Goal: Task Accomplishment & Management: Use online tool/utility

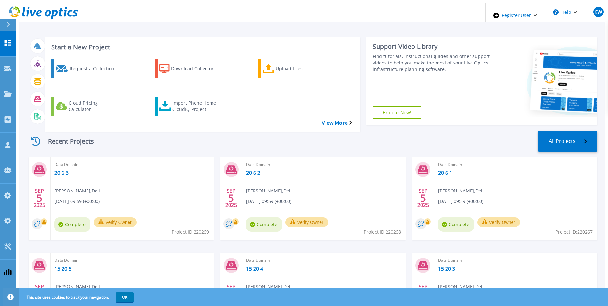
drag, startPoint x: 578, startPoint y: 276, endPoint x: 364, endPoint y: 224, distance: 220.4
click at [364, 224] on div "SEP 5 2025 Data Domain 20 6 3 Kieran Whooley , Dell 09/05/2025, 09:59 (+00:00) …" at bounding box center [309, 253] width 575 height 192
click at [193, 98] on div "Import Phone Home CloudIQ Project" at bounding box center [197, 106] width 51 height 16
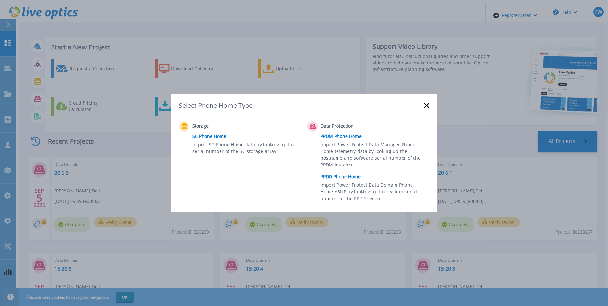
click at [331, 178] on link "PPDD Phone Home" at bounding box center [377, 177] width 112 height 10
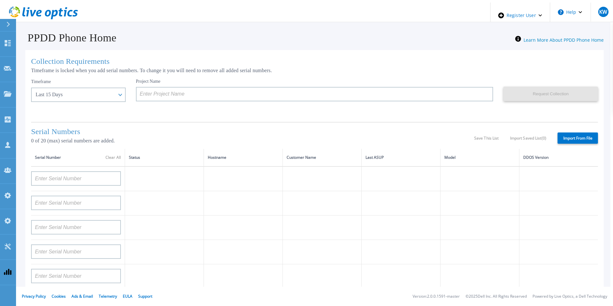
click at [566, 140] on label "Import From File" at bounding box center [577, 137] width 40 height 11
click at [0, 0] on input "Import From File" at bounding box center [0, 0] width 0 height 0
type input "APM00211700095"
type input "APX00232503747"
type input "APM00214914093"
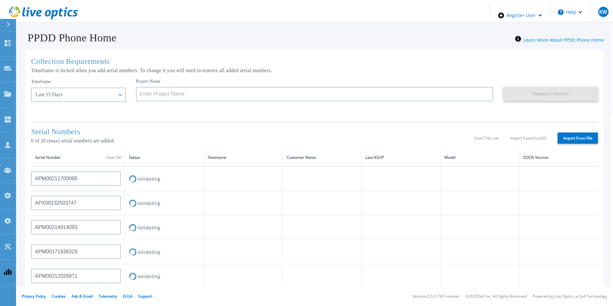
type input "APM00171836329"
type input "APM00212026971"
type input "APM00214914094"
type input "APX00234502218"
type input "APM00212018359"
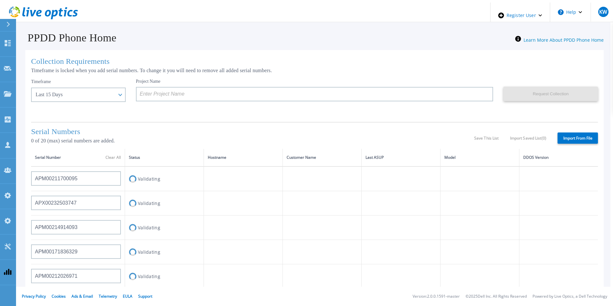
type input "APX00232503745"
type input "APX00232503743"
type input "APM00202011675"
type input "APM00212517749"
type input "APX00232503742"
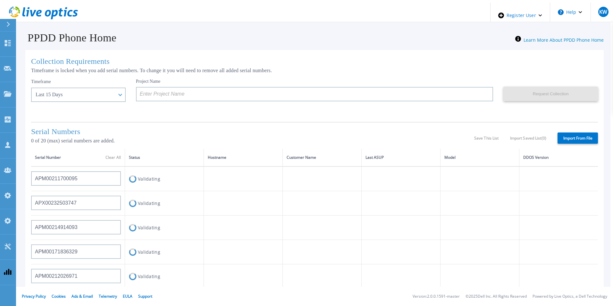
type input "APM00212702822"
type input "APM00212610953"
type input "APM00202614668"
type input "APM00212613652"
type input "APX00222101185"
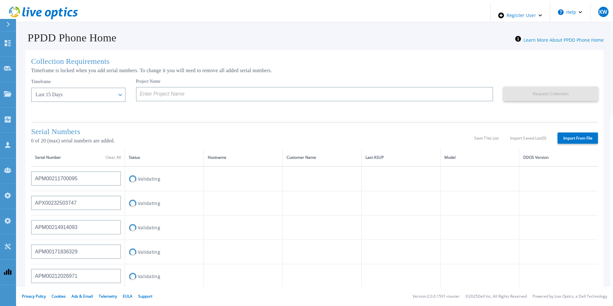
type input "AUDVUX6XJHDJFE"
type input "APM00133543104"
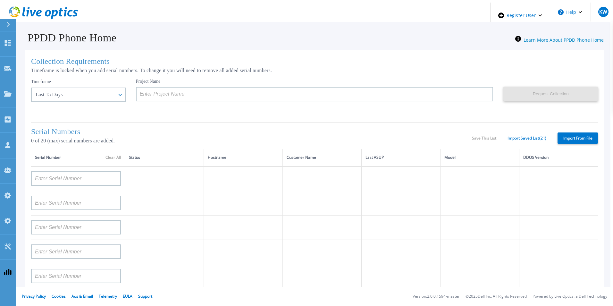
click at [568, 138] on label "Import From File" at bounding box center [577, 137] width 40 height 11
click at [0, 0] on input "Import From File" at bounding box center [0, 0] width 0 height 0
type input "APM00211700095"
type input "APX00232503747"
type input "APM00214914093"
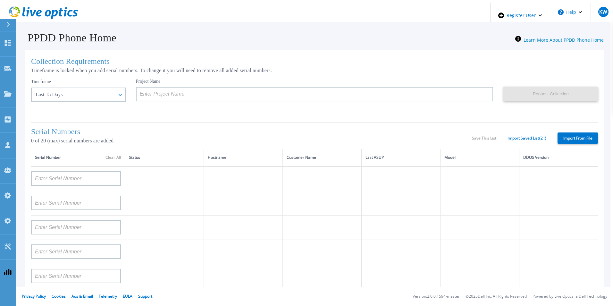
type input "APM00171836329"
type input "APM00212026971"
type input "APM00214914094"
type input "APX00234502218"
type input "APM00212018359"
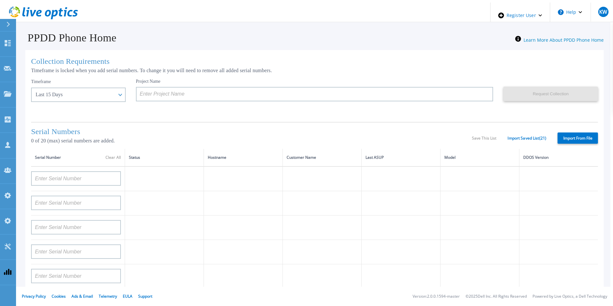
type input "APX00232503745"
type input "APX00232503743"
type input "APM00202011675"
type input "APM00212517749"
type input "APX00232503742"
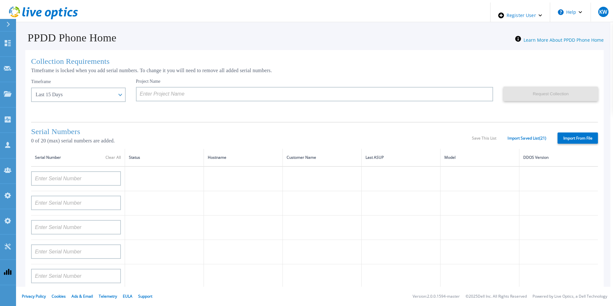
type input "APM00212702822"
type input "APM00212610953"
type input "APM00202614668"
type input "APM00212613652"
type input "APX00222101185"
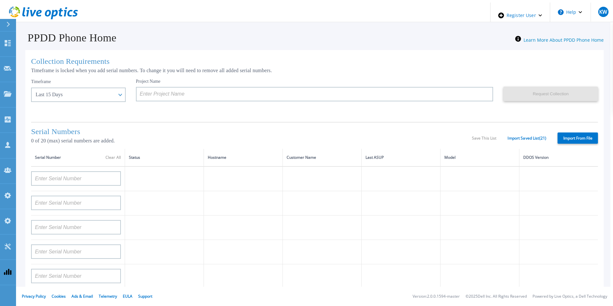
type input "AUDVUX6XJHDJFE"
type input "APM00133543104"
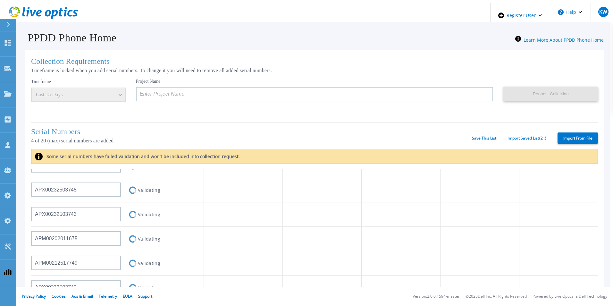
scroll to position [257, 0]
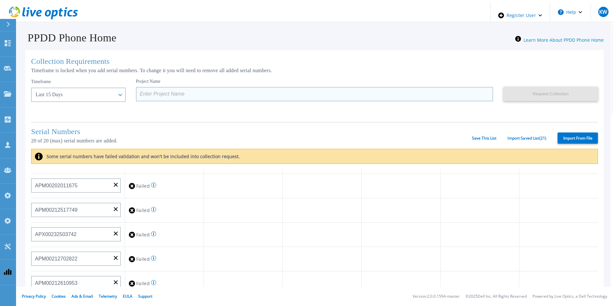
click at [364, 89] on input at bounding box center [314, 94] width 357 height 14
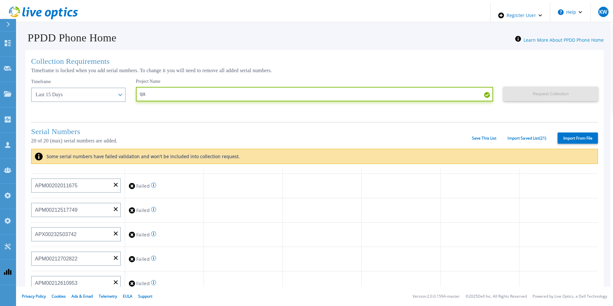
type input "qa"
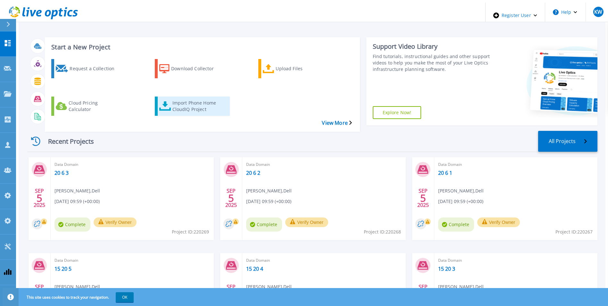
click at [186, 98] on div "Import Phone Home CloudIQ Project" at bounding box center [197, 106] width 51 height 16
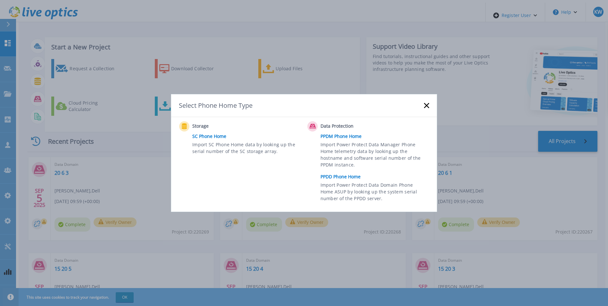
click at [337, 172] on link "PPDD Phone Home" at bounding box center [377, 177] width 112 height 10
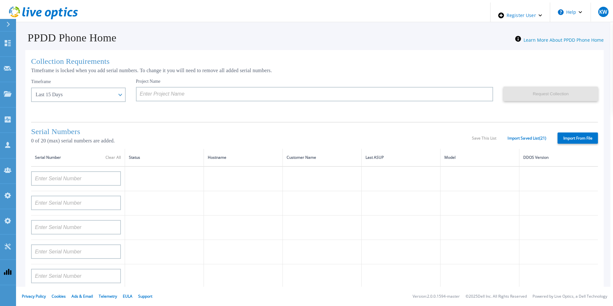
click at [559, 138] on label "Import From File" at bounding box center [577, 137] width 40 height 11
click at [0, 0] on input "Import From File" at bounding box center [0, 0] width 0 height 0
type input "APM00211700095"
type input "APX00232503747"
type input "APM00214914093"
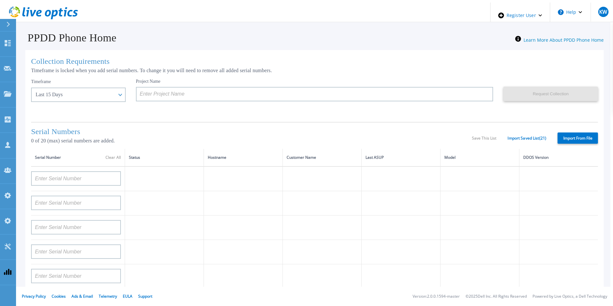
type input "APM00171836329"
type input "APM00212026971"
type input "APM00214914094"
type input "APX00234502218"
type input "APM00212018359"
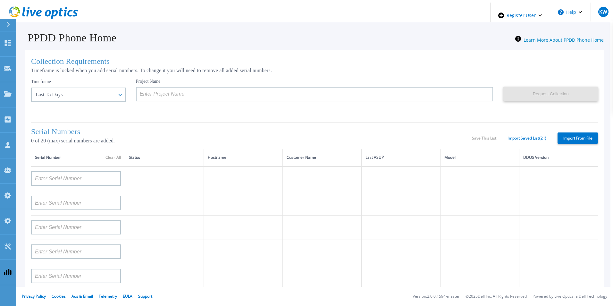
type input "APX00232503745"
type input "APX00232503743"
type input "APM00202011675"
type input "APM00212517749"
type input "APX00232503742"
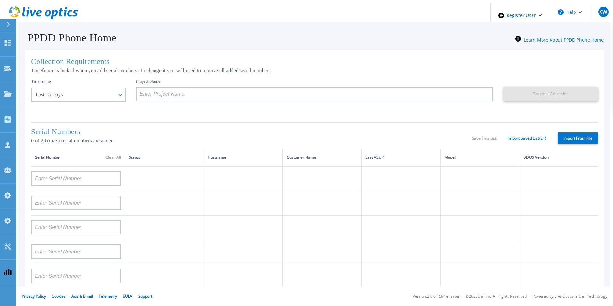
type input "APM00212702822"
type input "APM00212610953"
type input "APM00202614668"
type input "APM00212613652"
type input "APX00222101185"
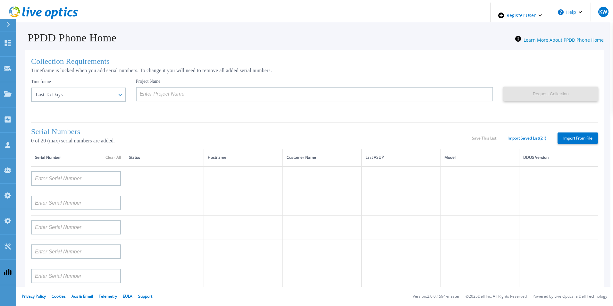
type input "AUDVUX6XJHDJFE"
type input "APM00133543104"
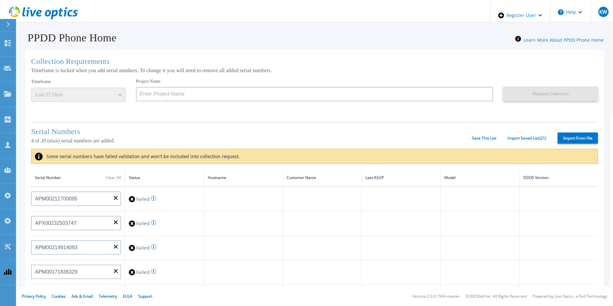
click at [477, 133] on div "Serial Numbers 4 of 20 (max) serial numbers are added. Save This List Import Sa…" at bounding box center [314, 135] width 567 height 27
click at [475, 136] on link "Save This List" at bounding box center [484, 138] width 25 height 4
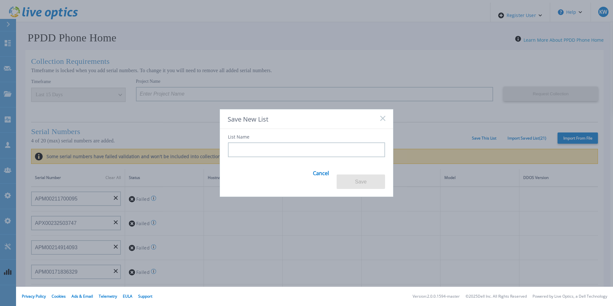
click at [346, 152] on input at bounding box center [306, 149] width 157 height 15
type input "QA 20"
click at [351, 176] on button "Save" at bounding box center [361, 181] width 48 height 14
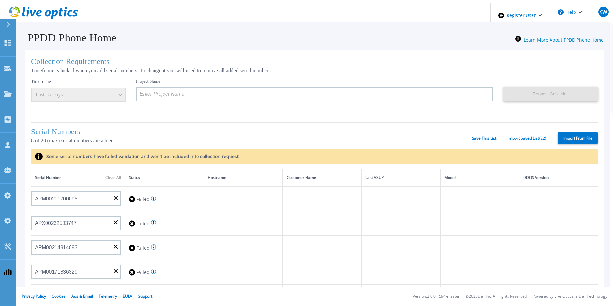
click at [516, 137] on link "Import Saved List ( 22 )" at bounding box center [526, 138] width 39 height 4
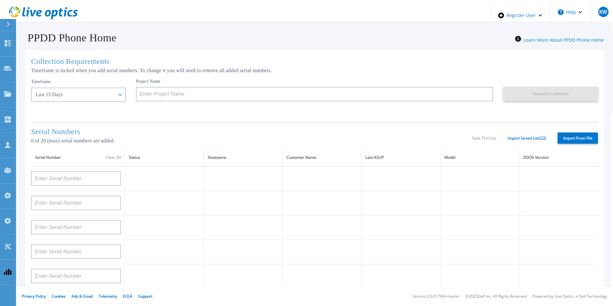
click at [563, 140] on label "Import From File" at bounding box center [577, 137] width 40 height 11
click at [0, 0] on input "Import From File" at bounding box center [0, 0] width 0 height 0
type input "APM00211700095"
type input "APX00232503747"
type input "APM00214914093"
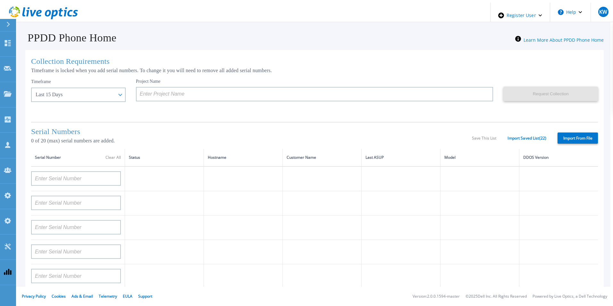
type input "APM00171836329"
type input "APM00212026971"
type input "APM00214914094"
type input "APX00234502218"
type input "APM00212018359"
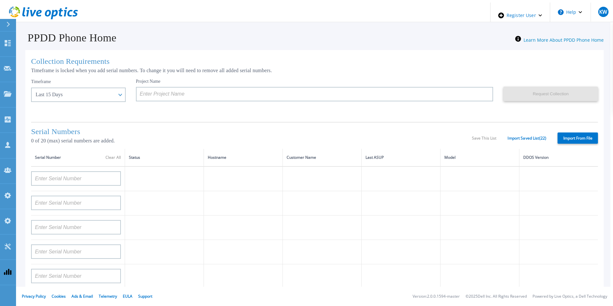
type input "APX00232503745"
type input "APX00232503743"
type input "APM00202011675"
type input "APM00212517749"
type input "APX00232503742"
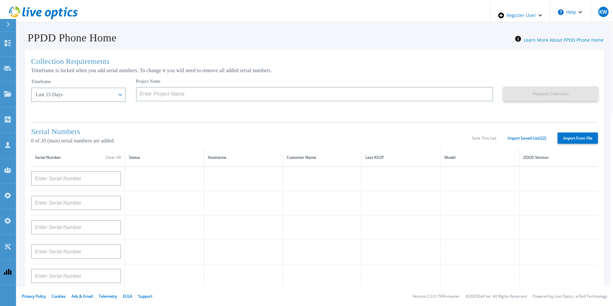
type input "APM00212702822"
type input "APM00212610953"
type input "APM00202614668"
type input "APM00212613652"
type input "APX00222101185"
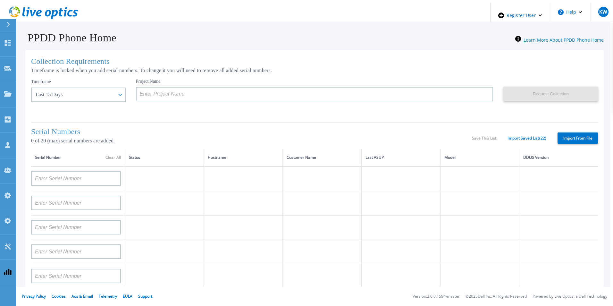
type input "AUDVUX6XJHDJFE"
type input "APM00133543104"
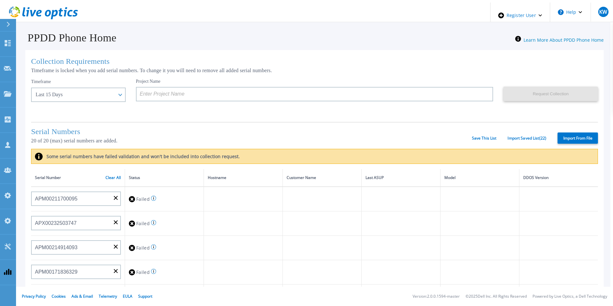
click at [43, 14] on icon at bounding box center [43, 12] width 69 height 13
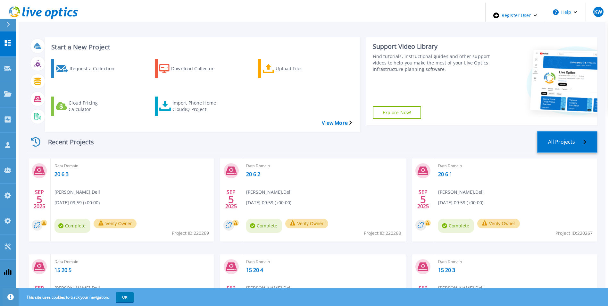
click at [571, 131] on link "All Projects" at bounding box center [567, 142] width 61 height 22
